Goal: Transaction & Acquisition: Register for event/course

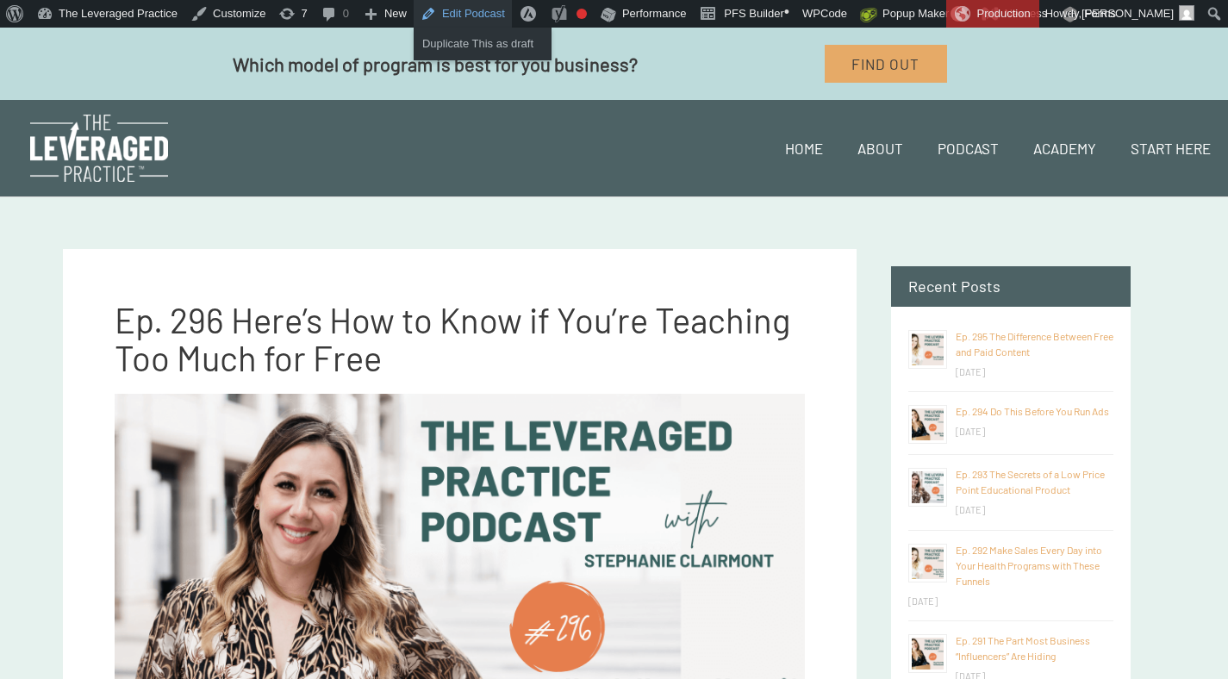
click at [461, 5] on link "Edit Podcast" at bounding box center [463, 14] width 98 height 28
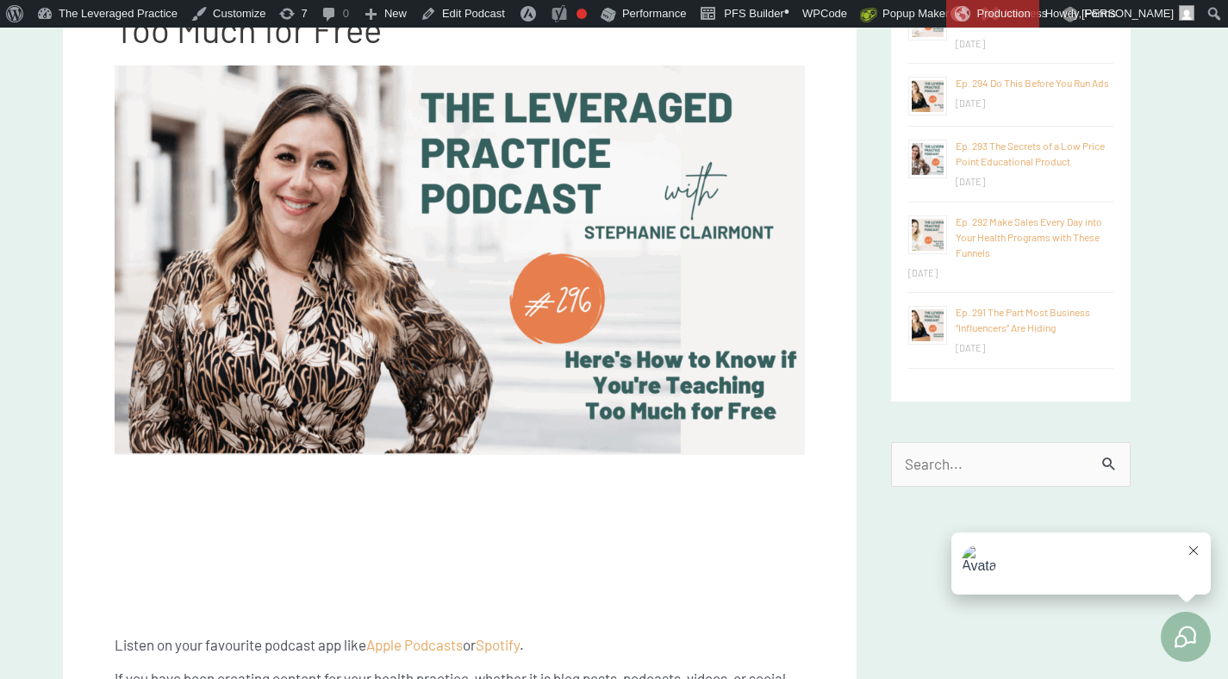
scroll to position [344, 0]
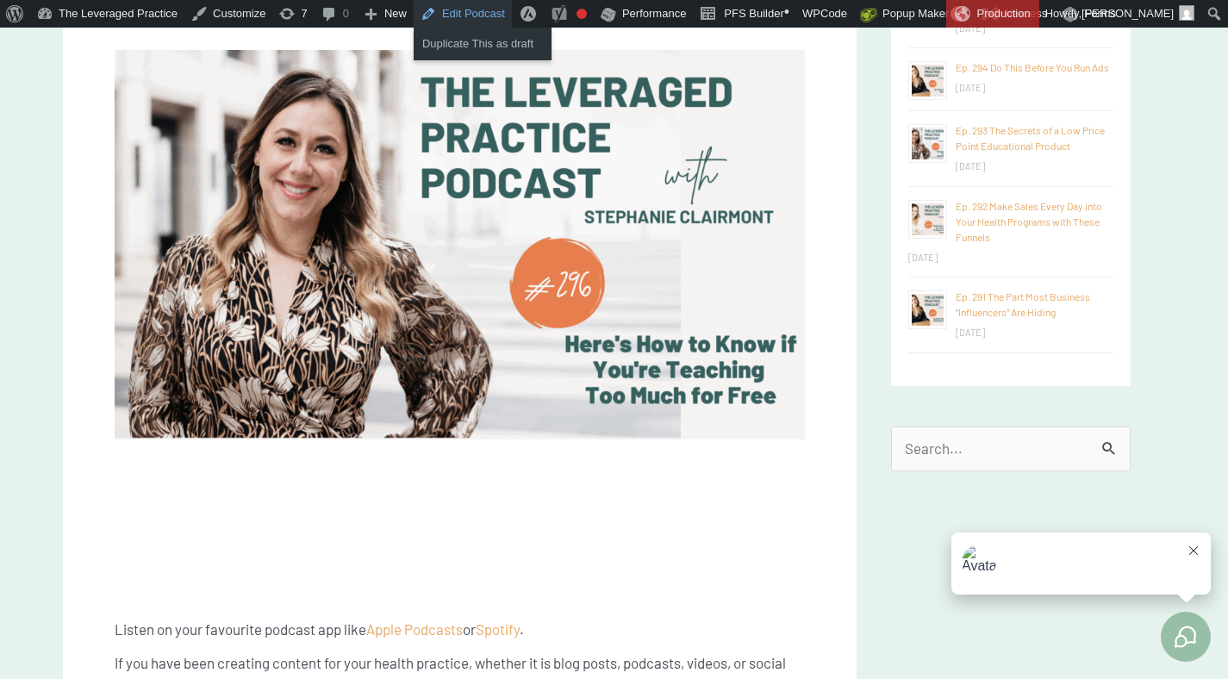
click at [450, 11] on link "Edit Podcast" at bounding box center [463, 14] width 98 height 28
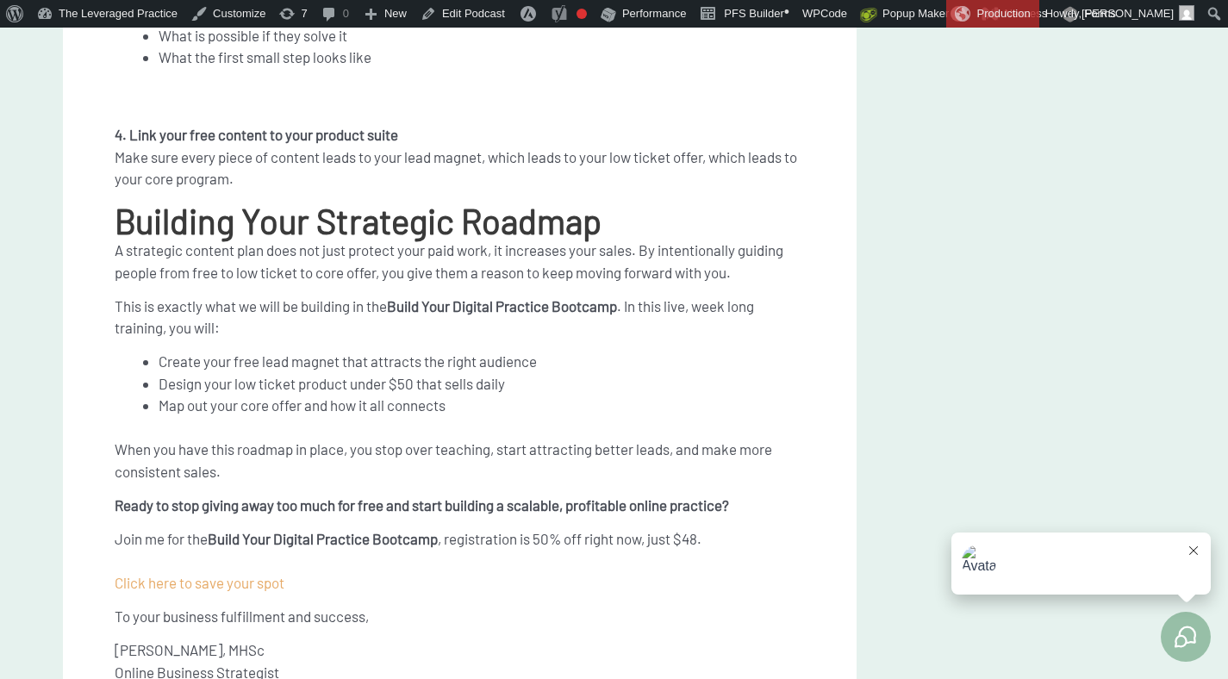
scroll to position [4284, 0]
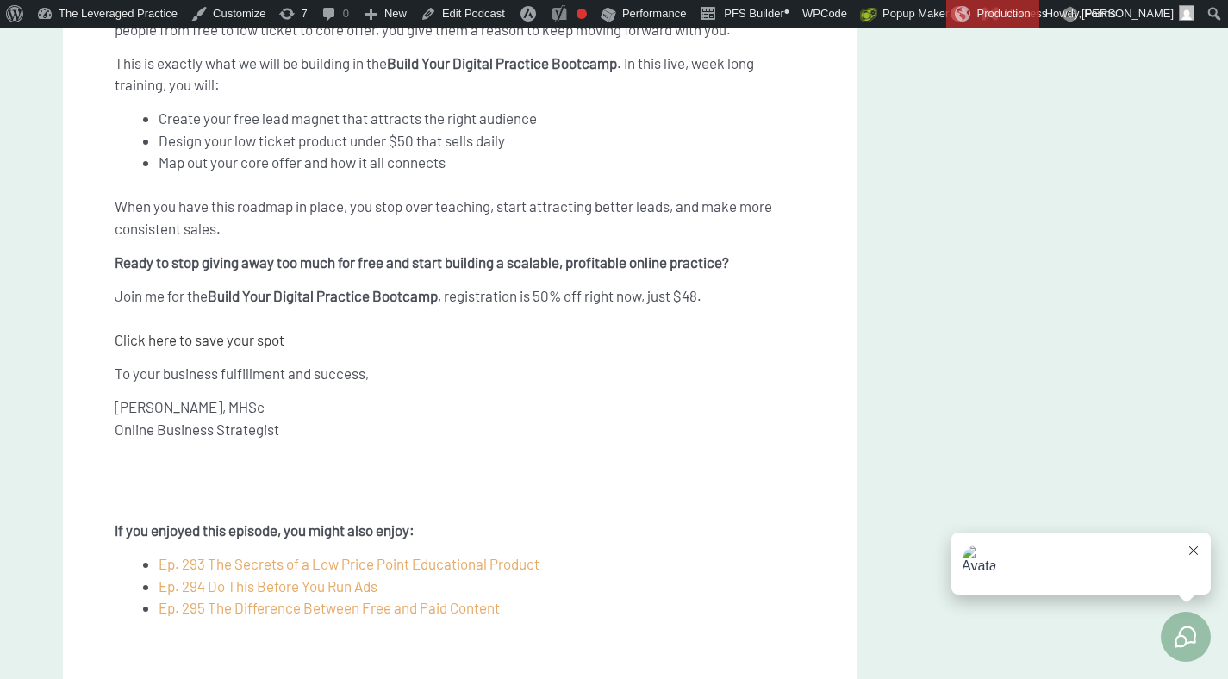
click at [264, 341] on span "Click here to save your spot" at bounding box center [200, 339] width 170 height 17
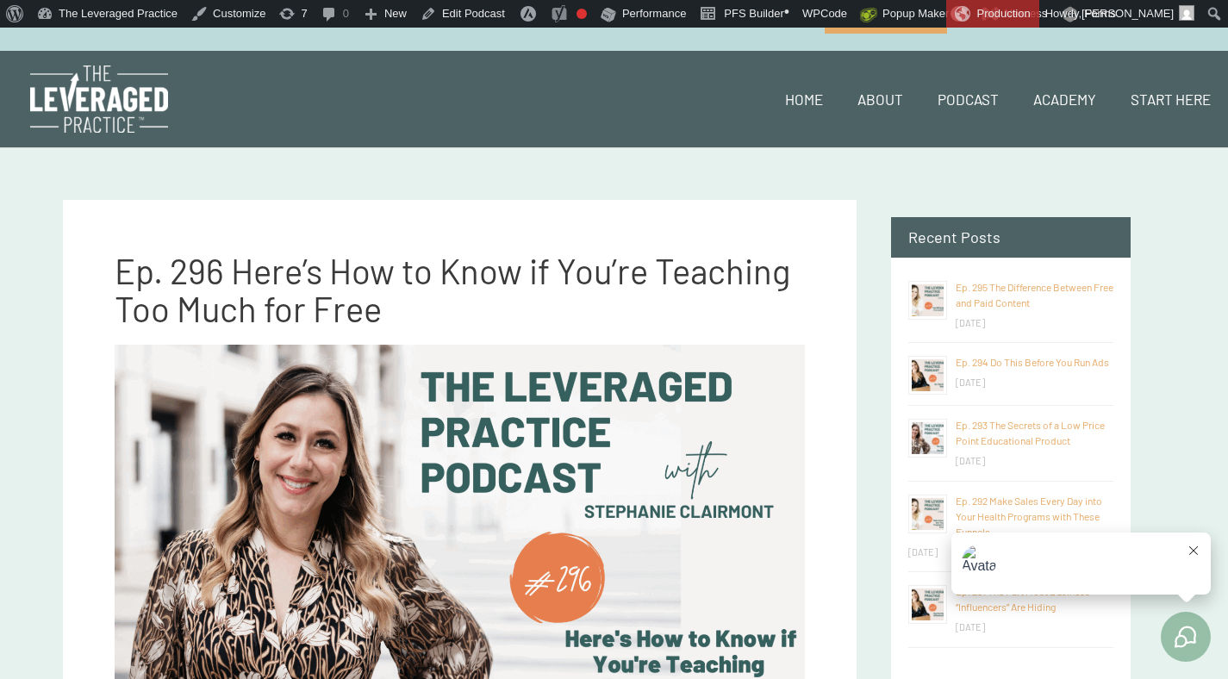
scroll to position [0, 0]
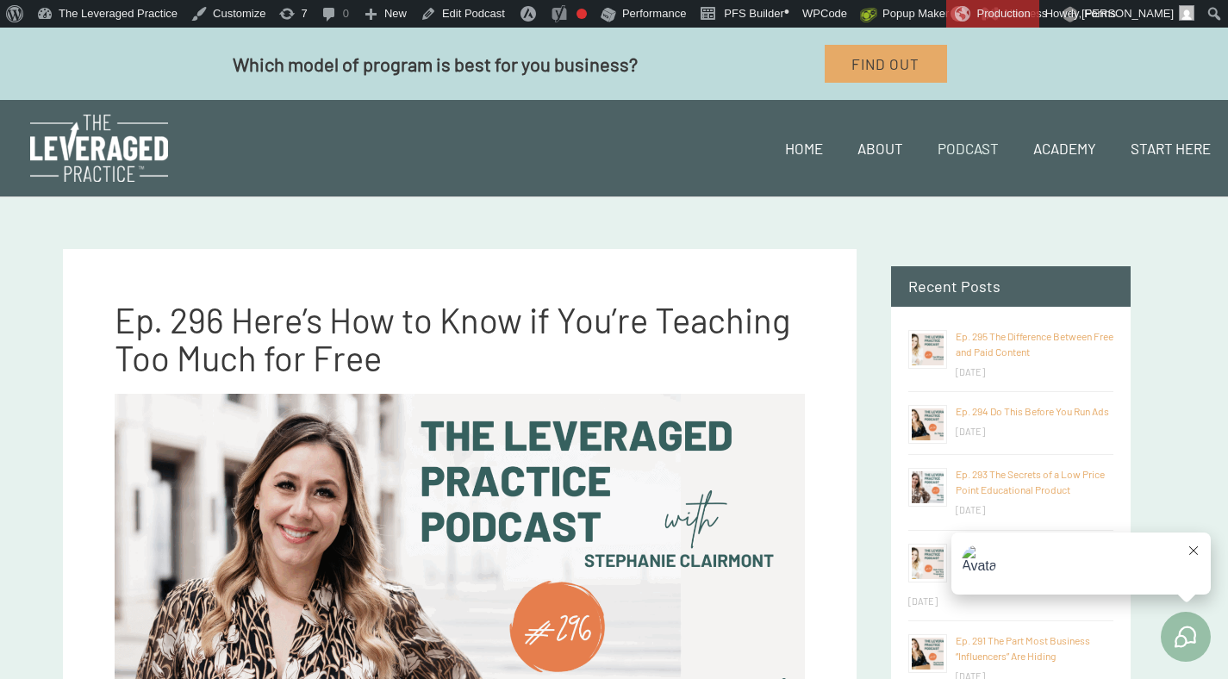
click at [970, 148] on link "Podcast" at bounding box center [968, 148] width 96 height 59
